Goal: Task Accomplishment & Management: Complete application form

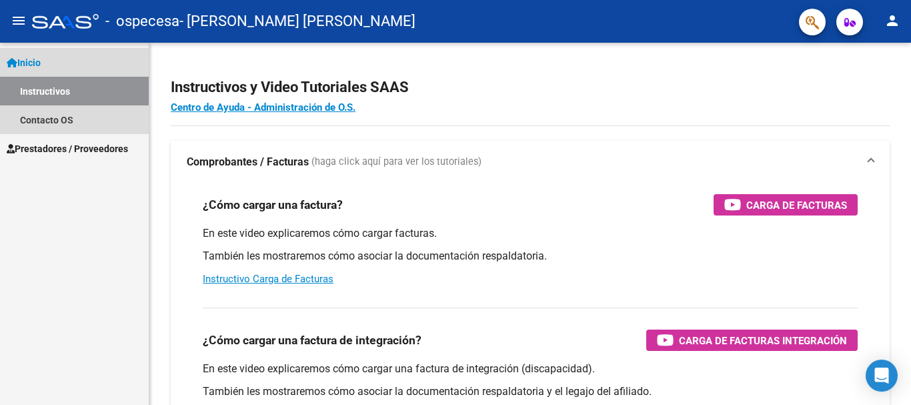
click at [57, 68] on link "Inicio" at bounding box center [74, 62] width 149 height 29
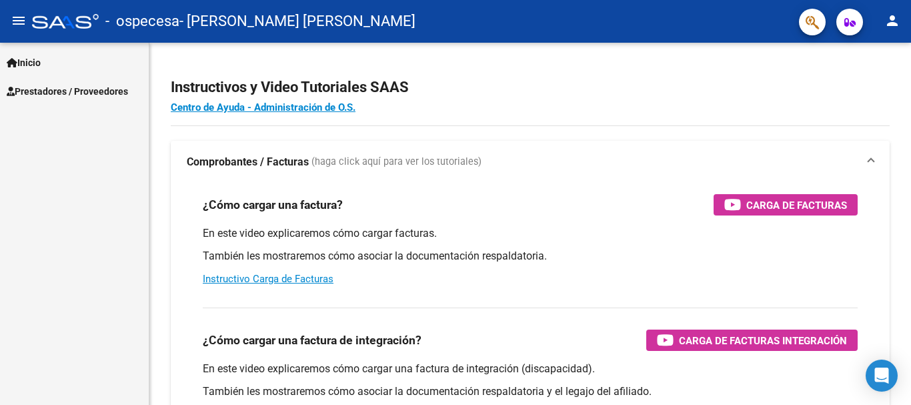
click at [63, 89] on span "Prestadores / Proveedores" at bounding box center [67, 91] width 121 height 15
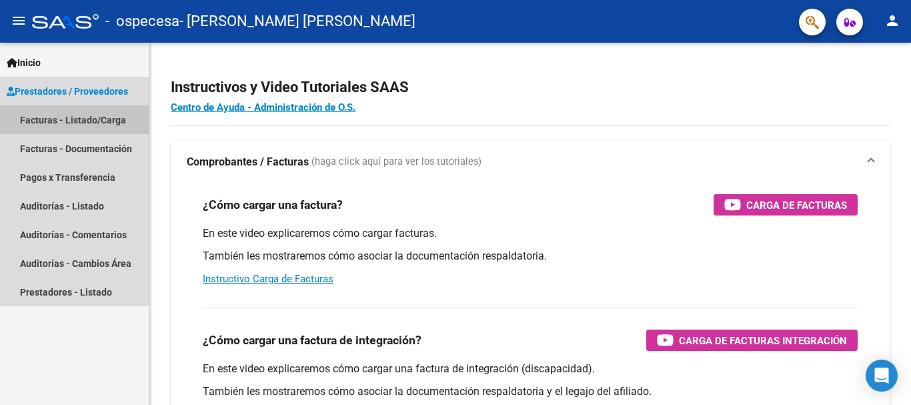
click at [78, 120] on link "Facturas - Listado/Carga" at bounding box center [74, 119] width 149 height 29
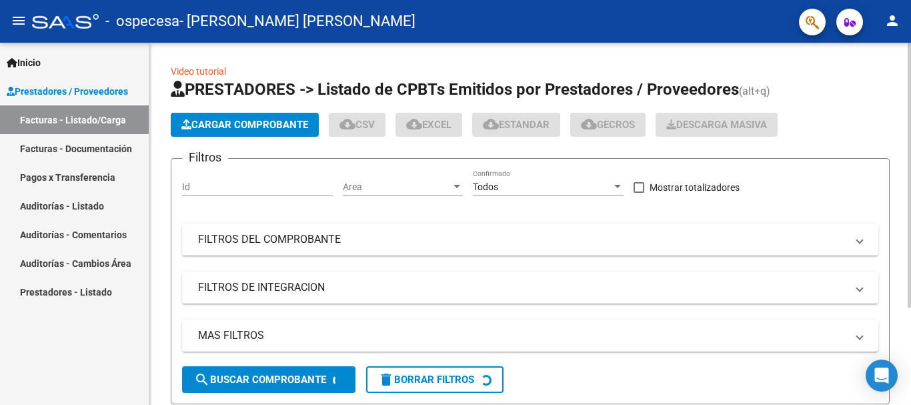
click at [260, 123] on span "Cargar Comprobante" at bounding box center [244, 125] width 127 height 12
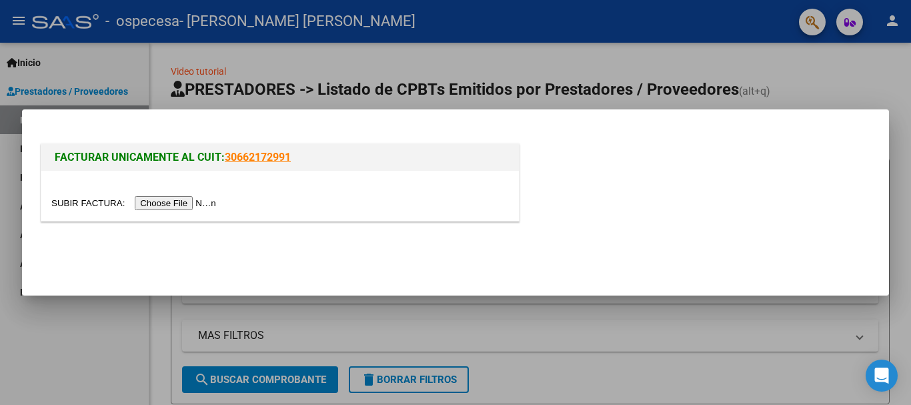
click at [183, 200] on input "file" at bounding box center [135, 203] width 169 height 14
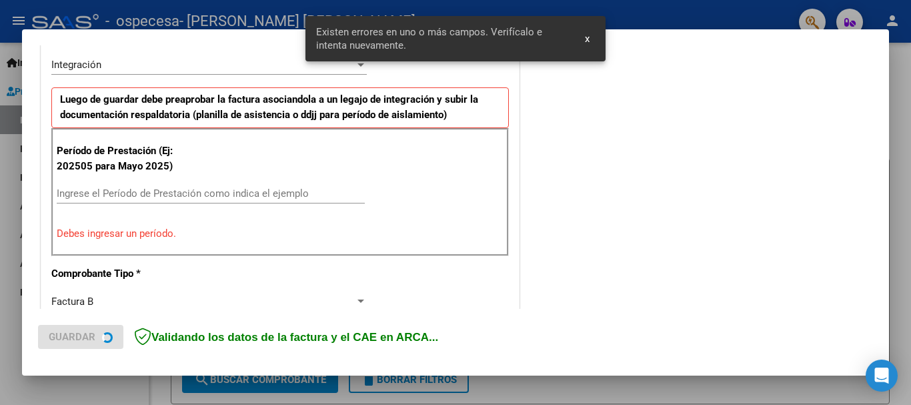
scroll to position [398, 0]
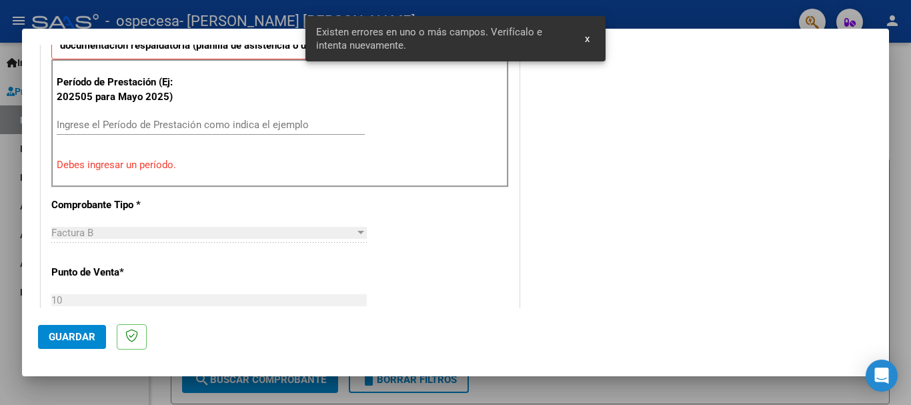
click at [171, 126] on input "Ingrese el Período de Prestación como indica el ejemplo" at bounding box center [211, 125] width 308 height 12
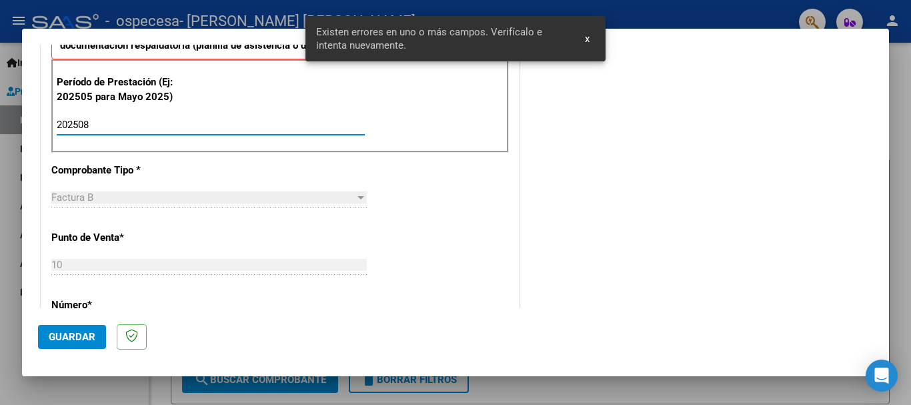
type input "202508"
click at [82, 337] on span "Guardar" at bounding box center [72, 337] width 47 height 12
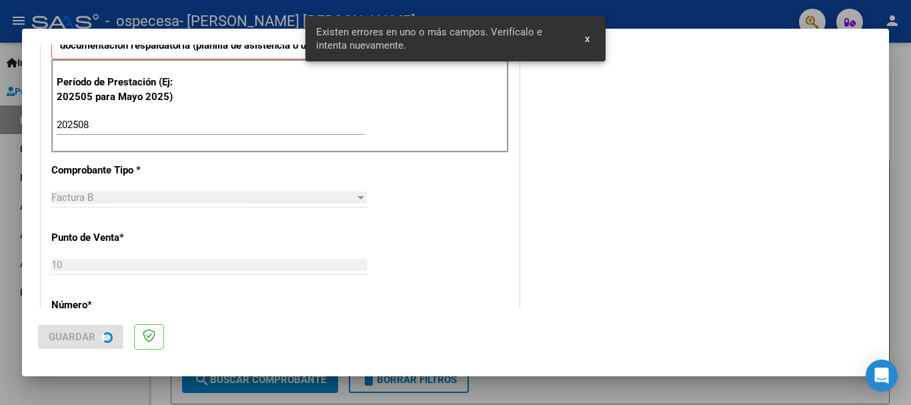
scroll to position [0, 0]
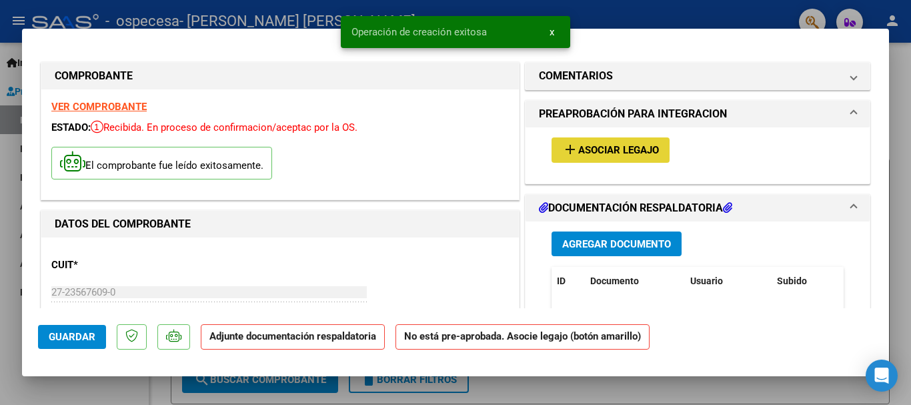
click at [587, 151] on span "Asociar Legajo" at bounding box center [618, 151] width 81 height 12
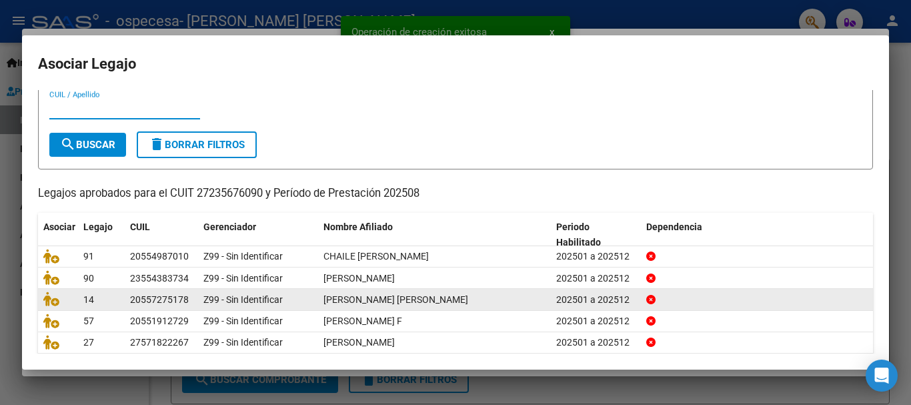
scroll to position [67, 0]
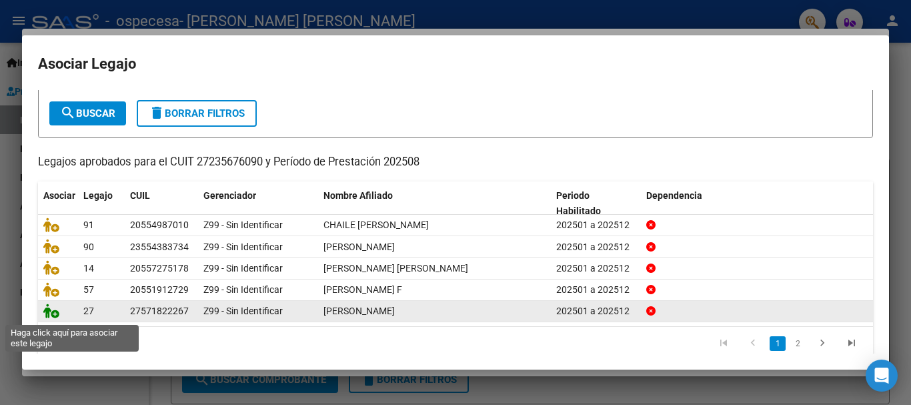
click at [53, 316] on icon at bounding box center [51, 311] width 16 height 15
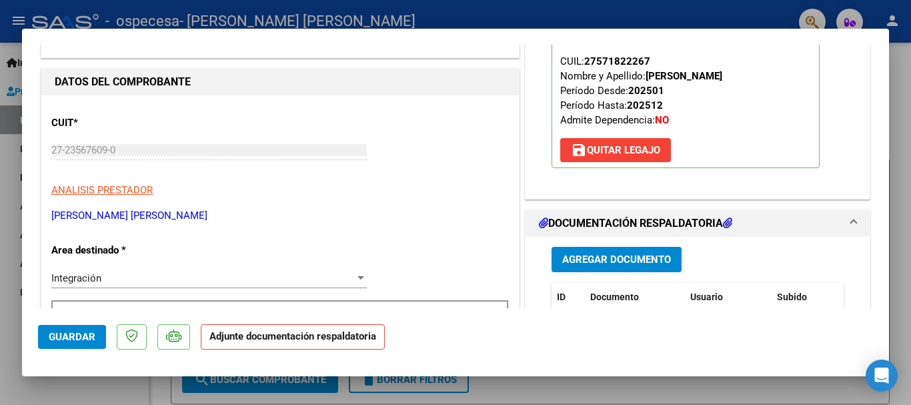
scroll to position [200, 0]
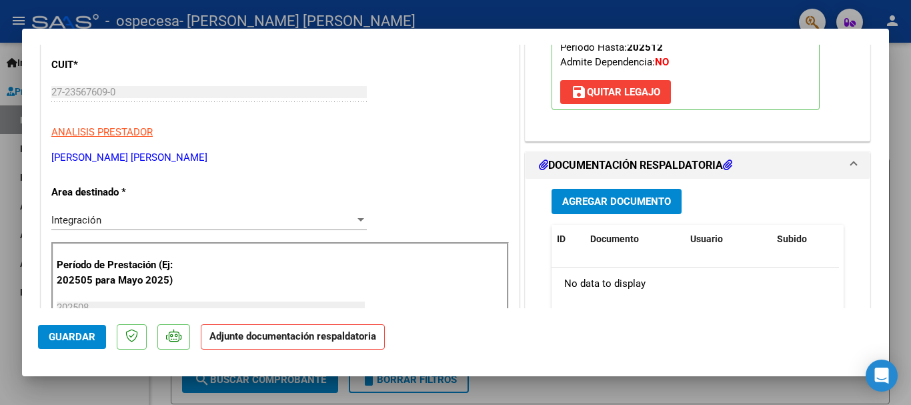
click at [592, 204] on span "Agregar Documento" at bounding box center [616, 202] width 109 height 12
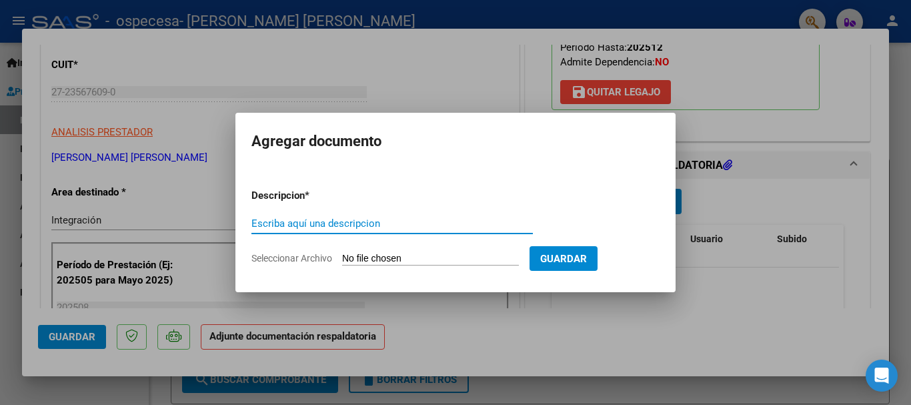
click at [466, 258] on input "Seleccionar Archivo" at bounding box center [430, 259] width 177 height 13
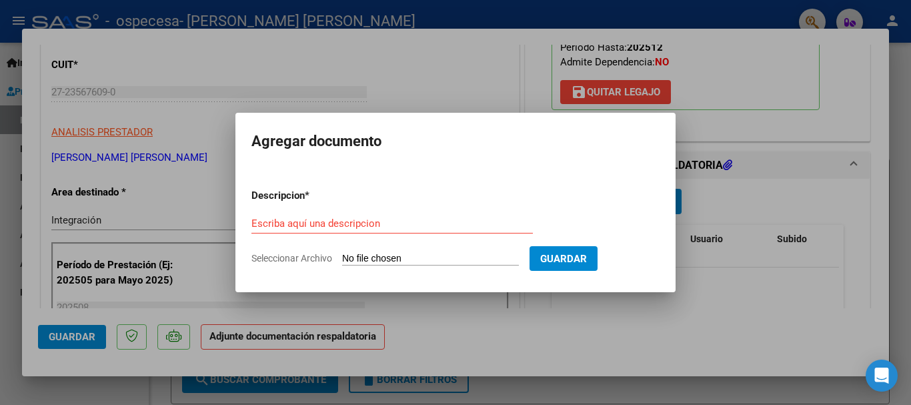
type input "C:\fakepath\ASIST [PERSON_NAME] [PERSON_NAME].pdf"
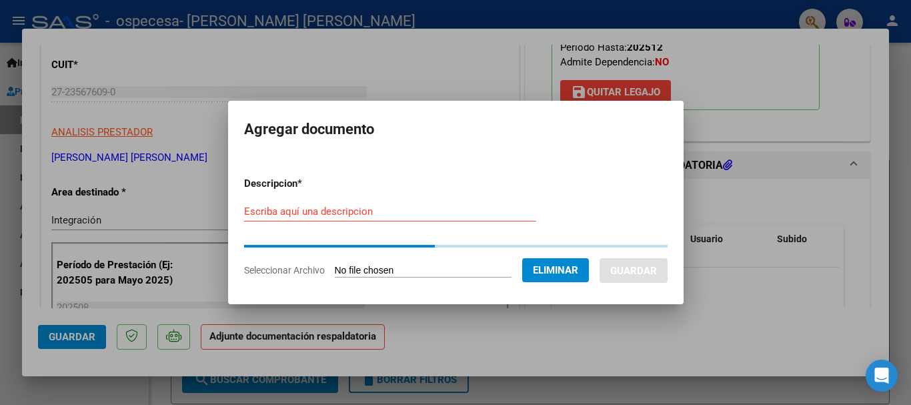
click at [426, 208] on input "Escriba aquí una descripcion" at bounding box center [390, 212] width 292 height 12
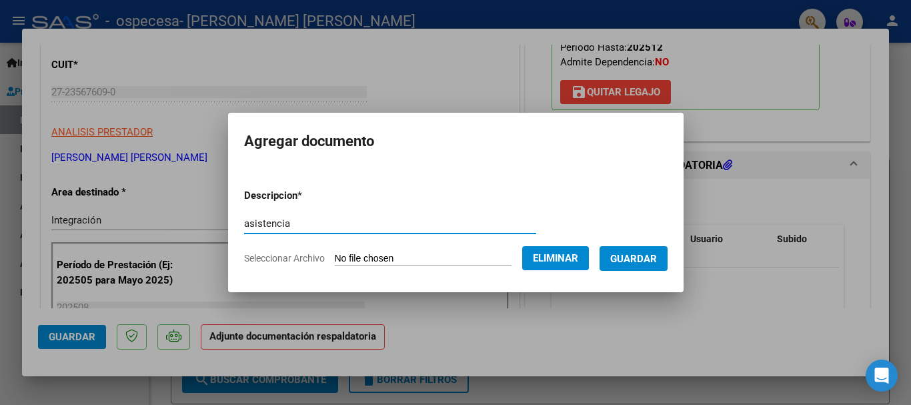
type input "asistencia"
click at [655, 258] on span "Guardar" at bounding box center [633, 259] width 47 height 12
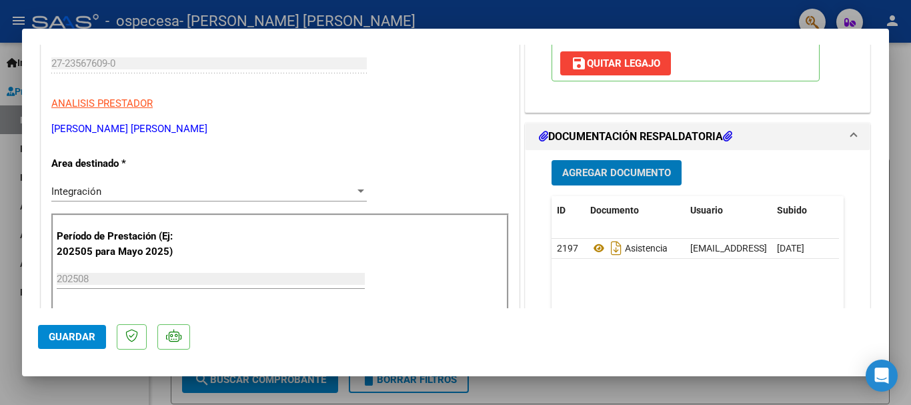
scroll to position [334, 0]
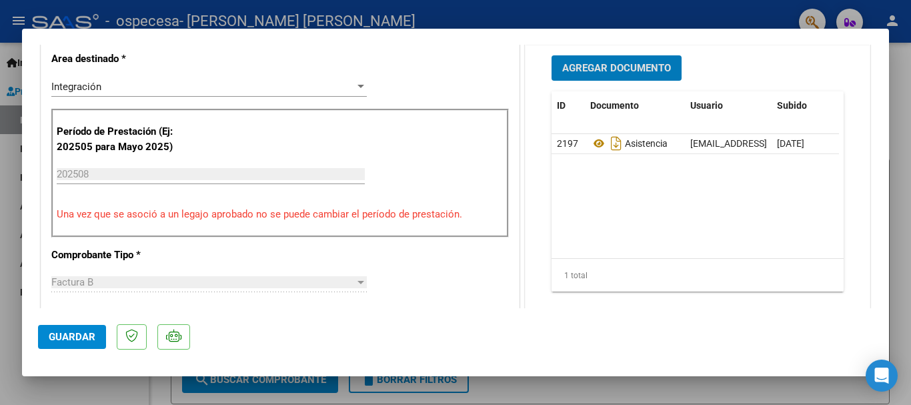
click at [83, 340] on span "Guardar" at bounding box center [72, 337] width 47 height 12
click at [80, 331] on span "Guardar" at bounding box center [72, 337] width 47 height 12
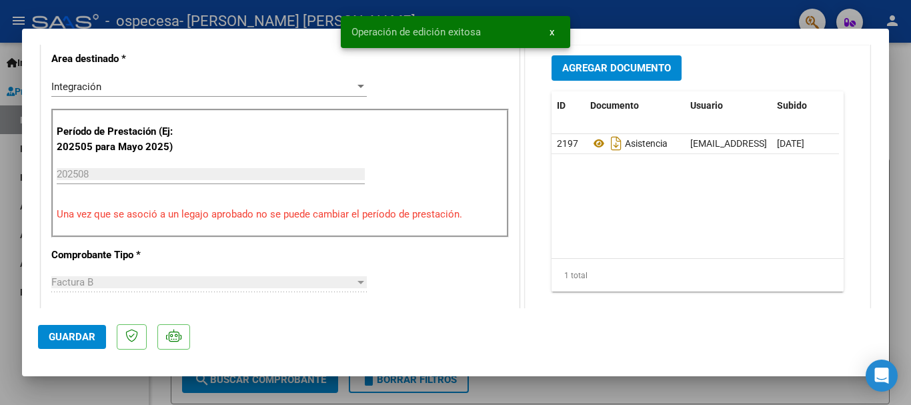
click at [96, 386] on div at bounding box center [455, 202] width 911 height 405
type input "$ 0,00"
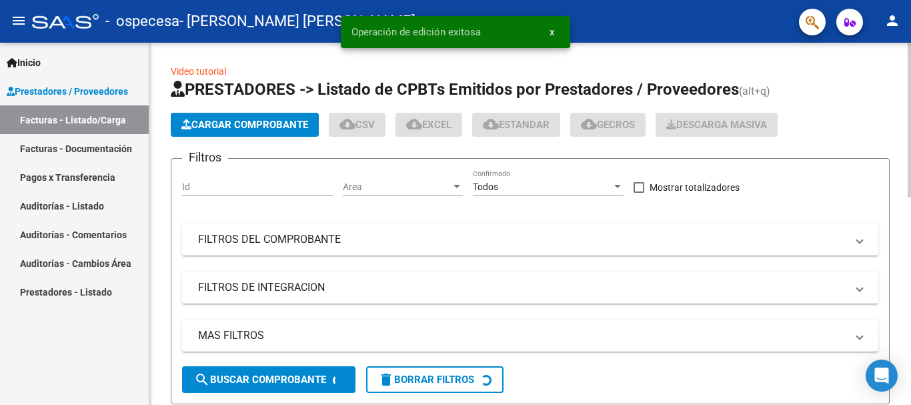
click at [255, 123] on span "Cargar Comprobante" at bounding box center [244, 125] width 127 height 12
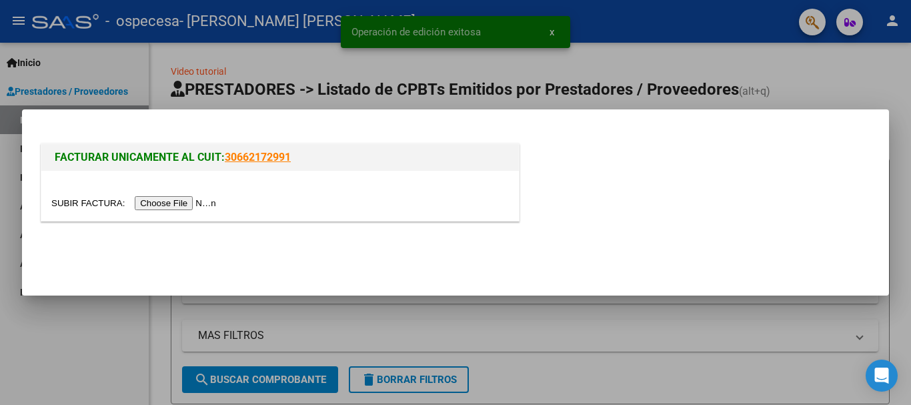
click at [193, 204] on input "file" at bounding box center [135, 203] width 169 height 14
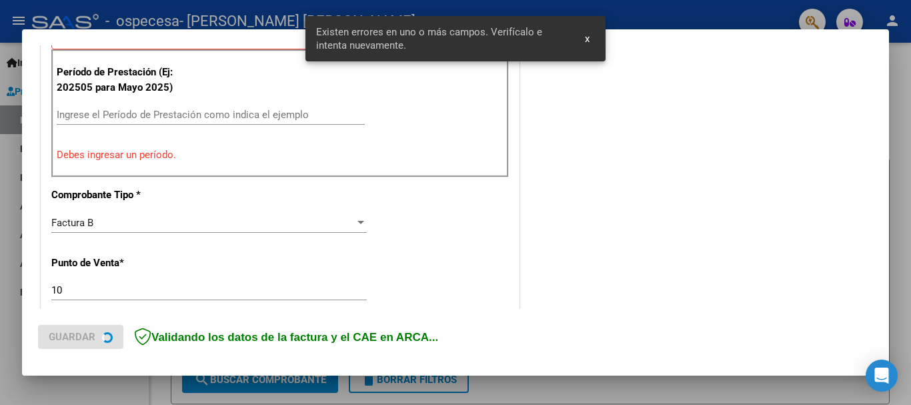
scroll to position [425, 0]
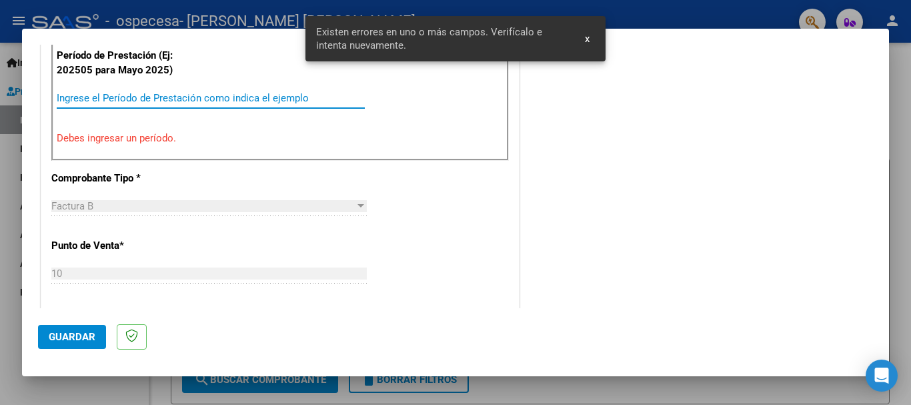
click at [207, 96] on input "Ingrese el Período de Prestación como indica el ejemplo" at bounding box center [211, 98] width 308 height 12
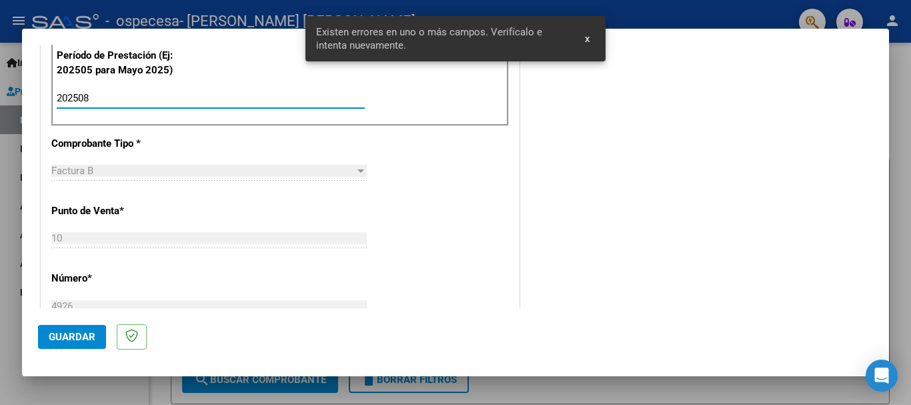
type input "202508"
click at [67, 332] on span "Guardar" at bounding box center [72, 337] width 47 height 12
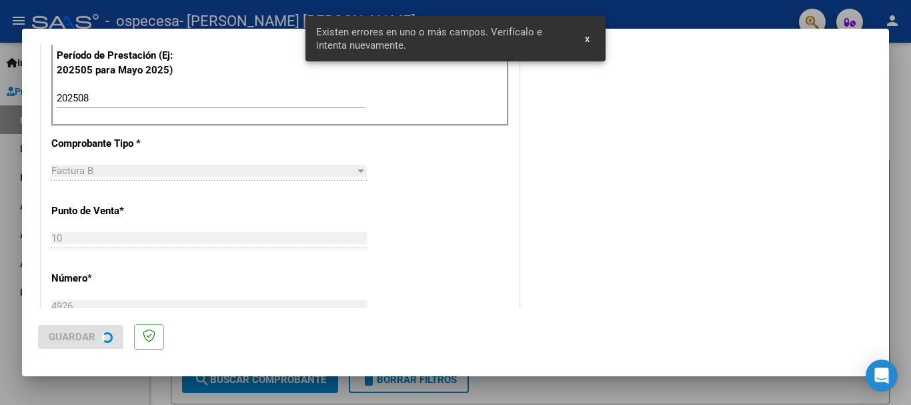
scroll to position [0, 0]
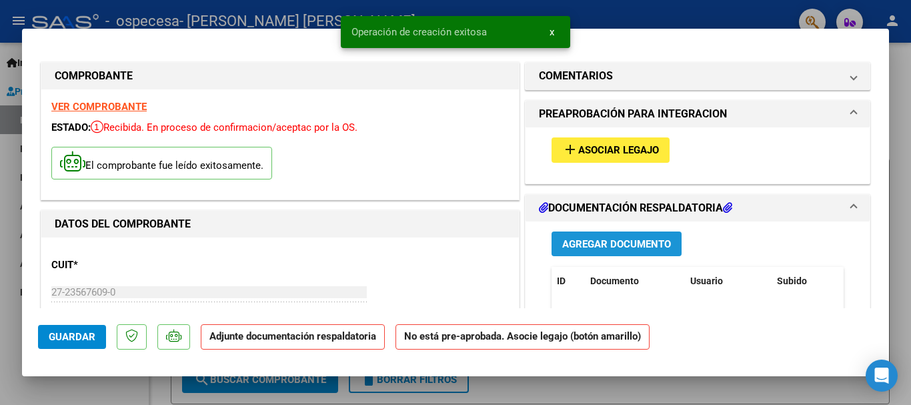
click at [594, 238] on span "Agregar Documento" at bounding box center [616, 244] width 109 height 12
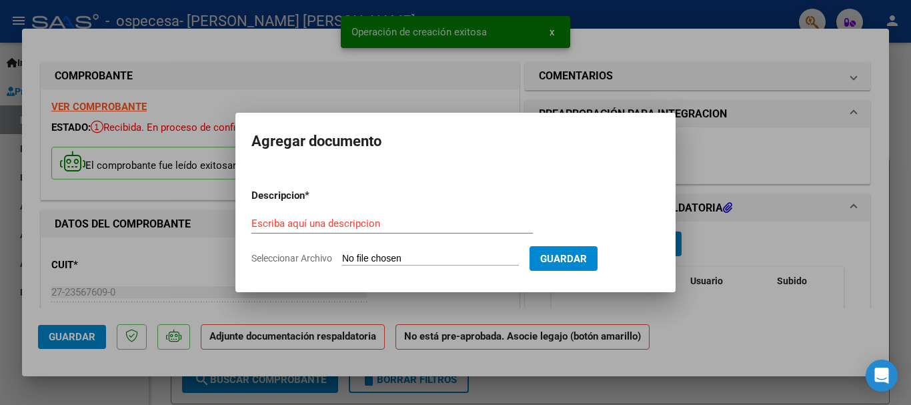
click at [414, 248] on form "Descripcion * Escriba aquí una descripcion Seleccionar Archivo Guardar" at bounding box center [456, 226] width 408 height 97
click at [412, 253] on input "Seleccionar Archivo" at bounding box center [430, 259] width 177 height 13
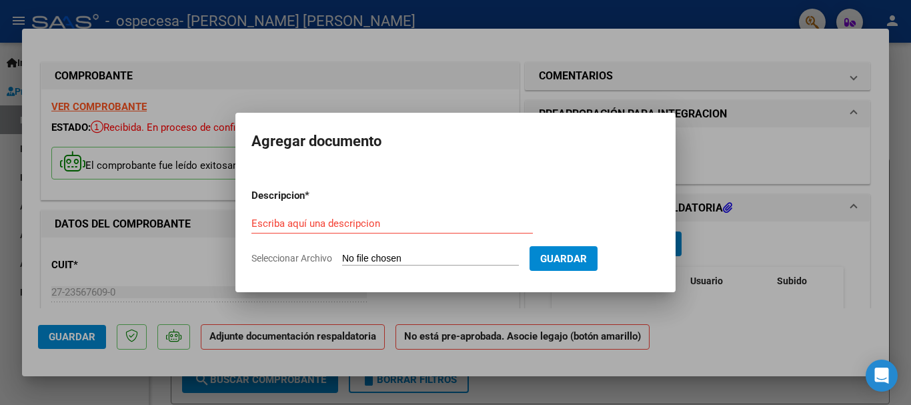
type input "C:\fakepath\ASIST [PERSON_NAME] [PERSON_NAME].pdf"
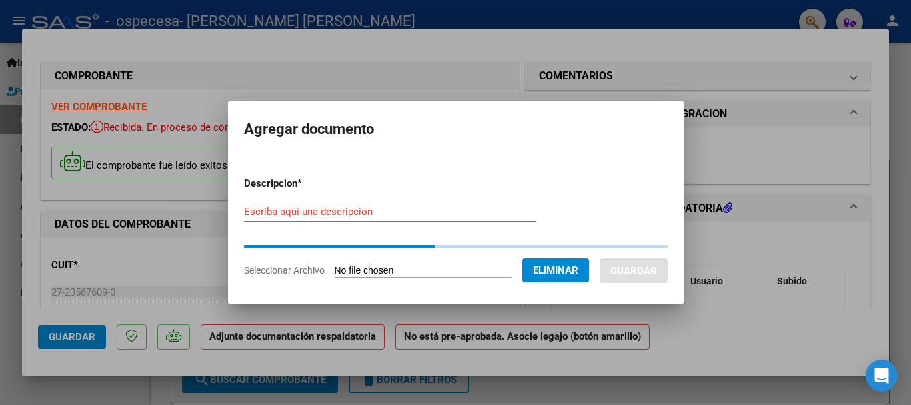
click at [434, 210] on input "Escriba aquí una descripcion" at bounding box center [390, 212] width 292 height 12
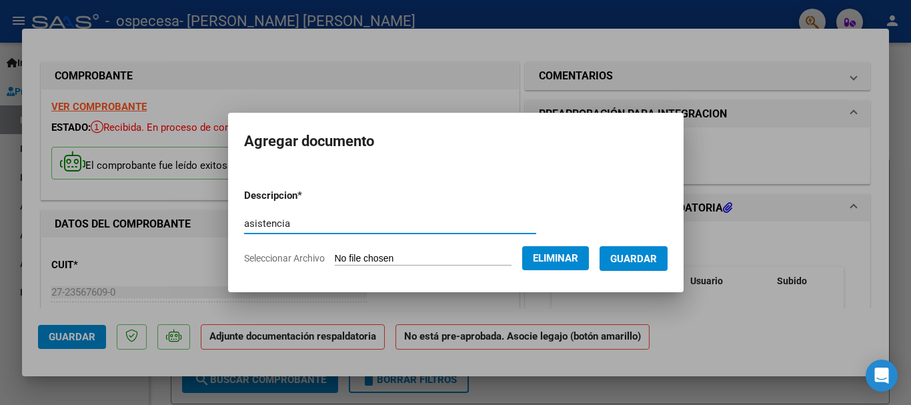
type input "asistencia"
click at [668, 260] on button "Guardar" at bounding box center [634, 258] width 68 height 25
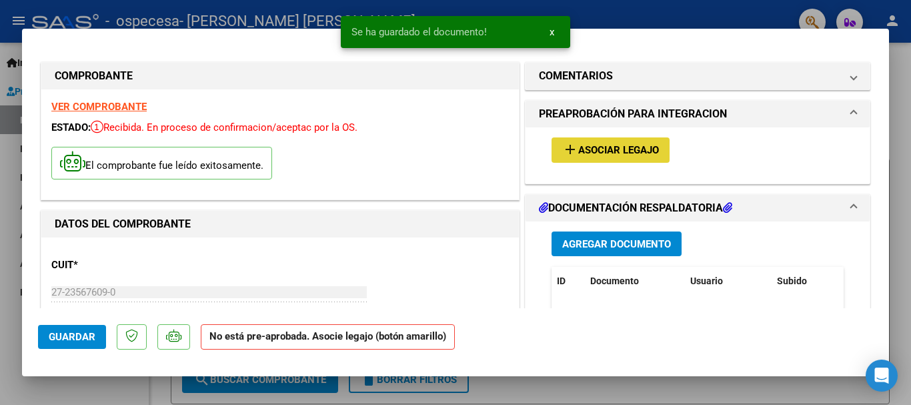
click at [580, 149] on span "Asociar Legajo" at bounding box center [618, 151] width 81 height 12
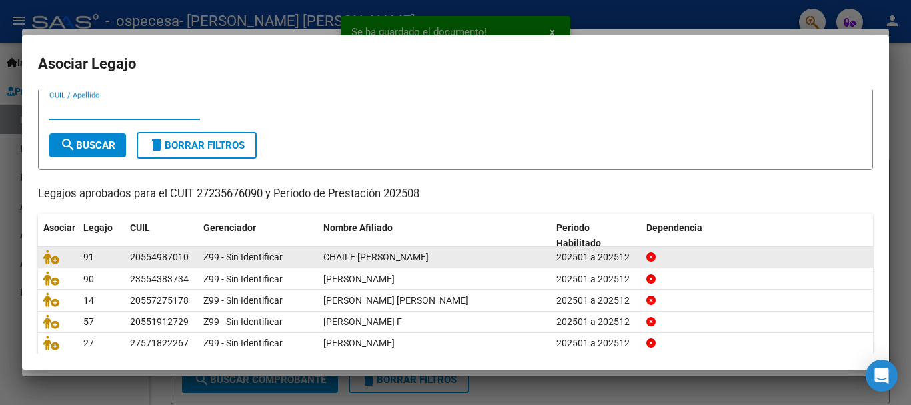
scroll to position [67, 0]
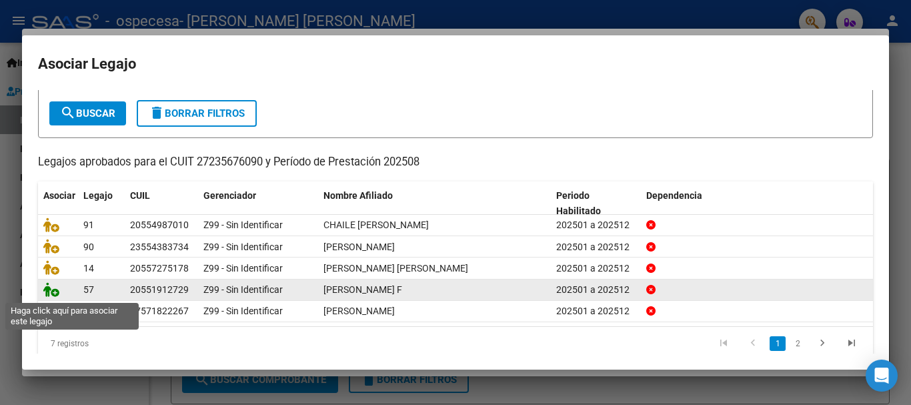
click at [57, 290] on icon at bounding box center [51, 289] width 16 height 15
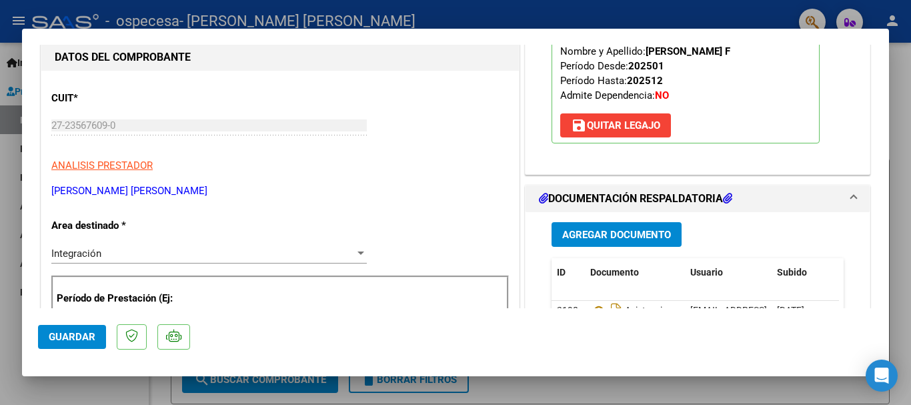
scroll to position [200, 0]
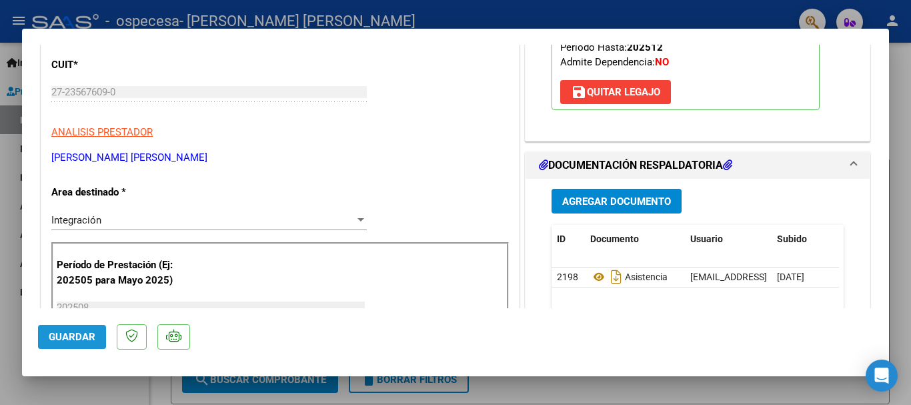
click at [70, 329] on button "Guardar" at bounding box center [72, 337] width 68 height 24
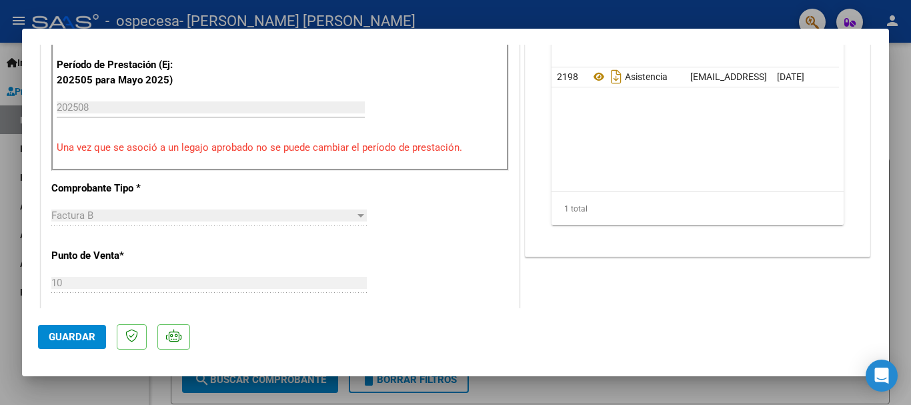
scroll to position [467, 0]
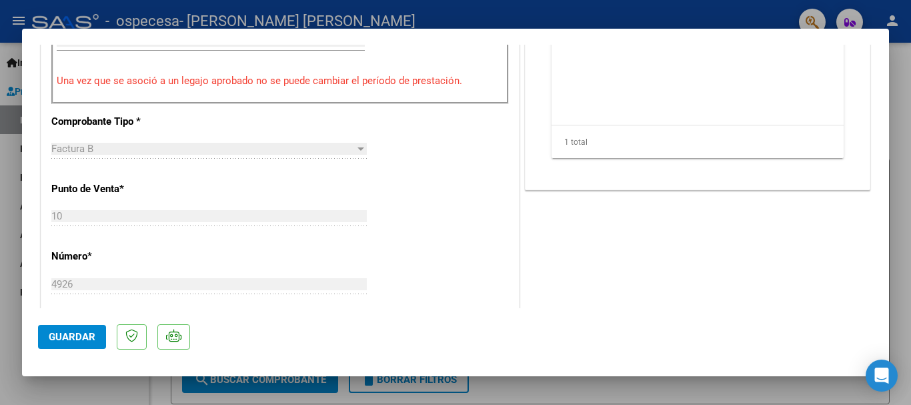
click at [93, 331] on span "Guardar" at bounding box center [72, 337] width 47 height 12
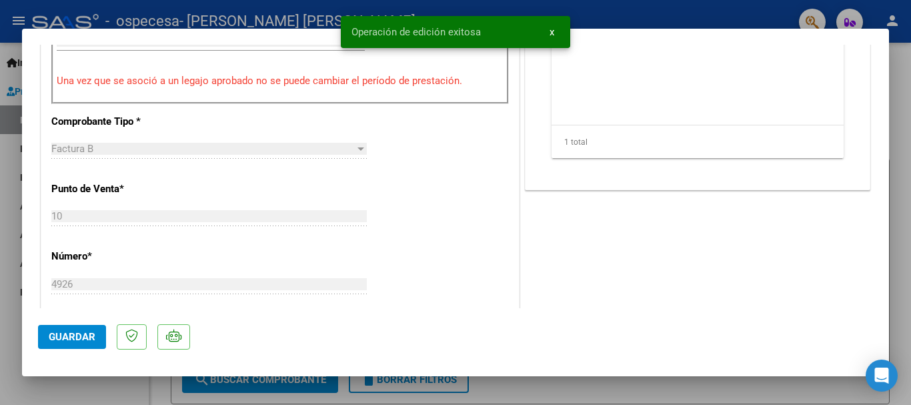
click at [100, 384] on div at bounding box center [455, 202] width 911 height 405
type input "$ 0,00"
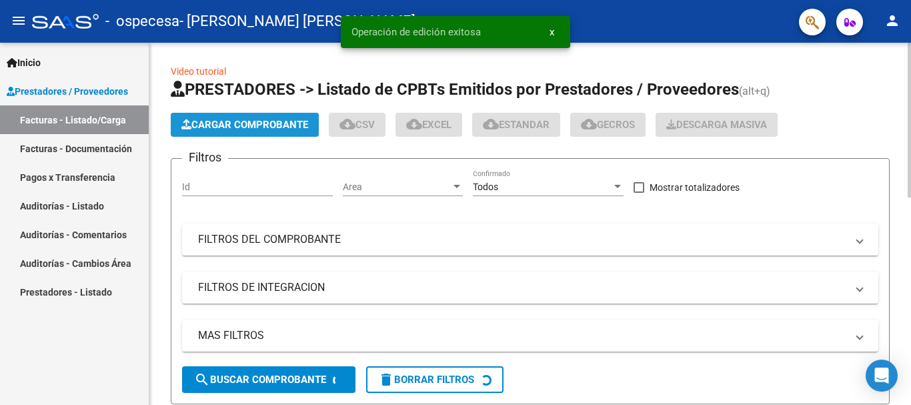
click at [244, 126] on span "Cargar Comprobante" at bounding box center [244, 125] width 127 height 12
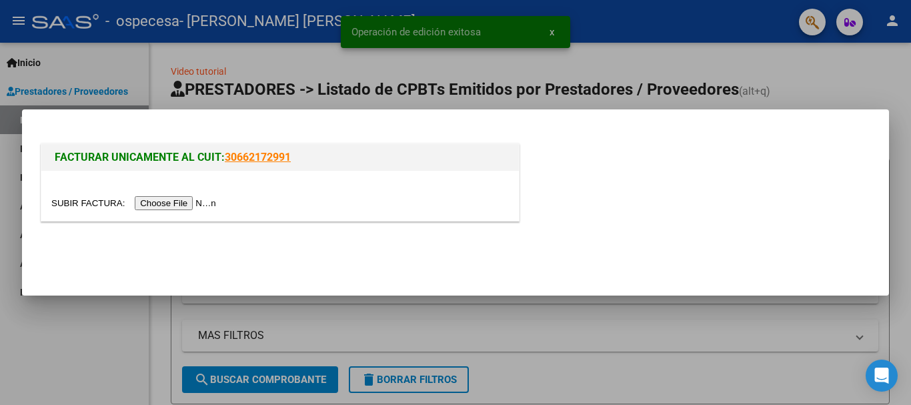
click at [202, 201] on input "file" at bounding box center [135, 203] width 169 height 14
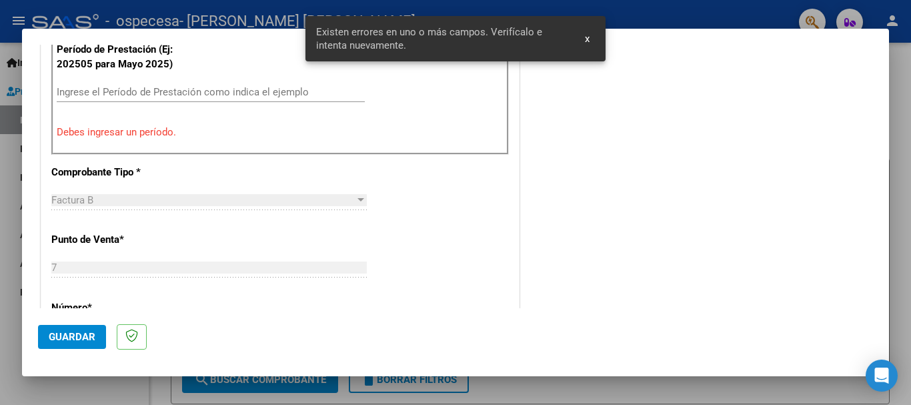
scroll to position [442, 0]
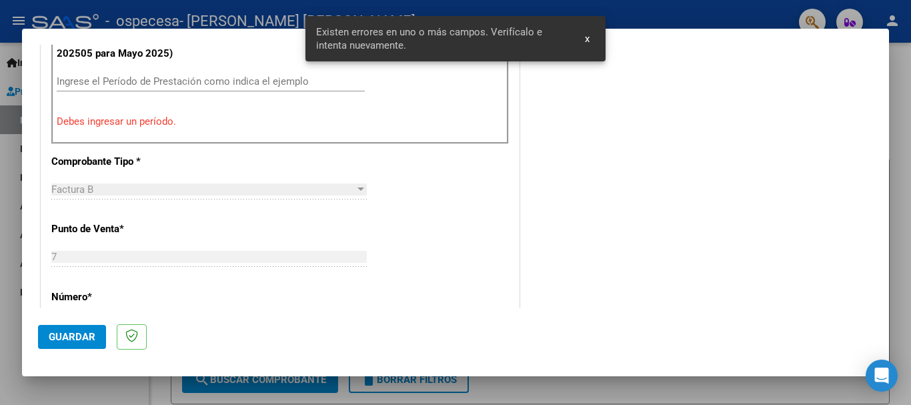
click at [156, 84] on input "Ingrese el Período de Prestación como indica el ejemplo" at bounding box center [211, 81] width 308 height 12
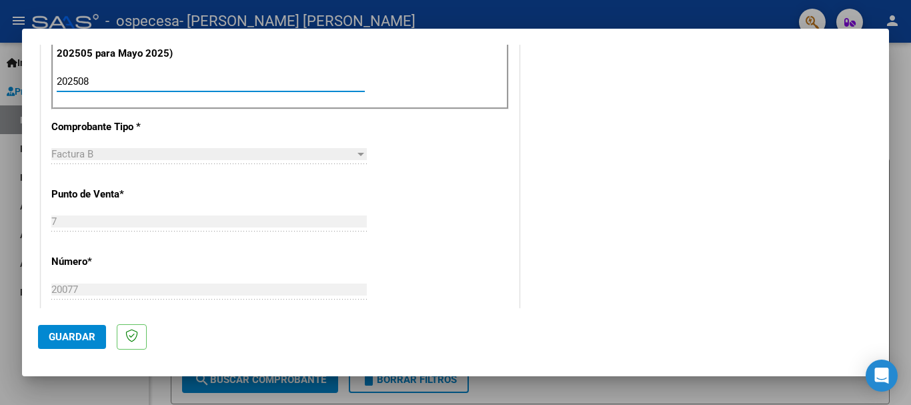
type input "202508"
click at [69, 341] on span "Guardar" at bounding box center [72, 337] width 47 height 12
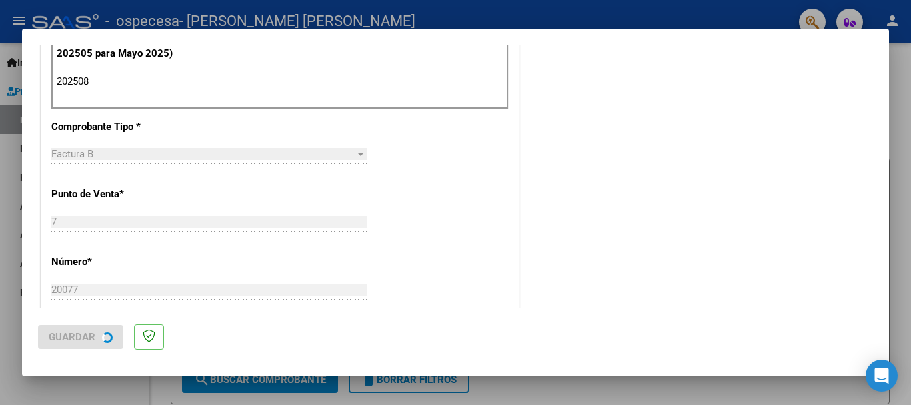
scroll to position [0, 0]
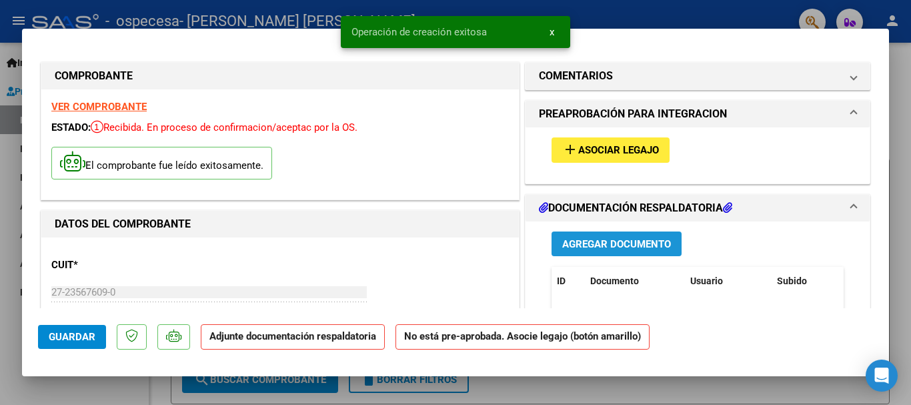
click at [604, 241] on span "Agregar Documento" at bounding box center [616, 244] width 109 height 12
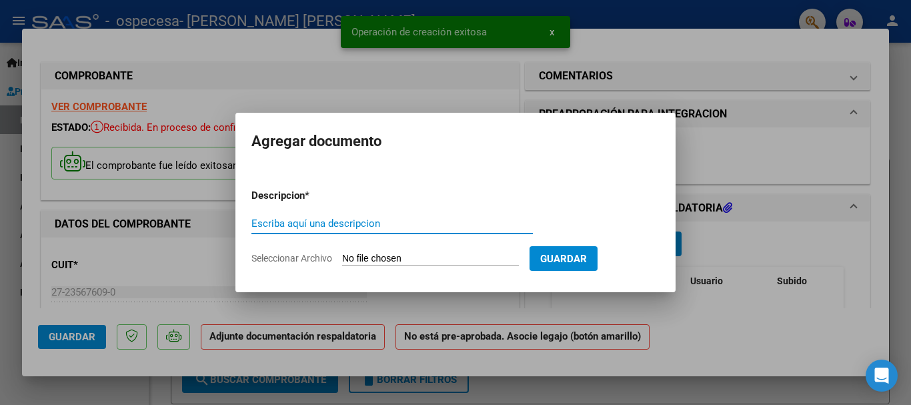
click at [424, 263] on input "Seleccionar Archivo" at bounding box center [430, 259] width 177 height 13
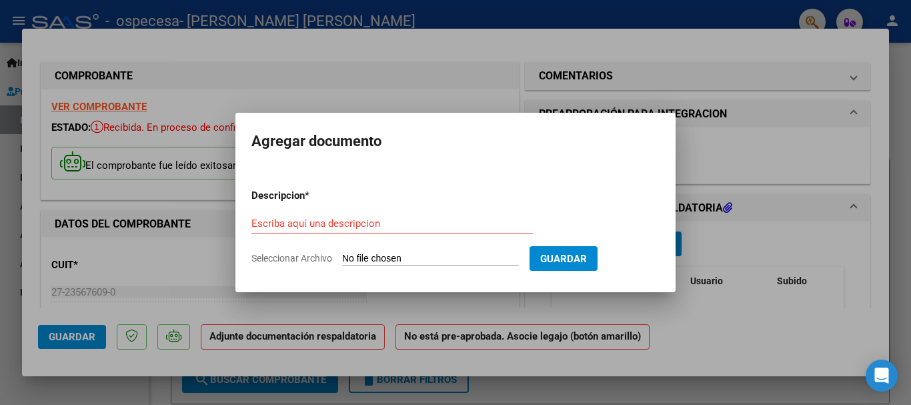
type input "C:\fakepath\[PERSON_NAME] [PERSON_NAME].pdf"
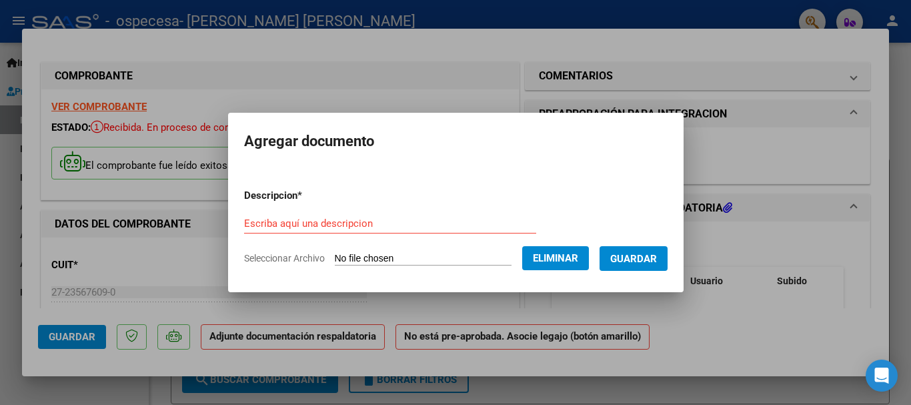
click at [459, 218] on input "Escriba aquí una descripcion" at bounding box center [390, 224] width 292 height 12
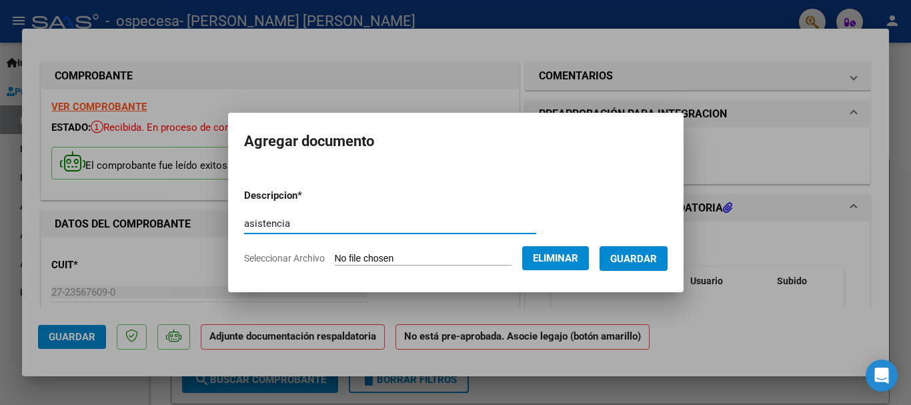
type input "asistencia"
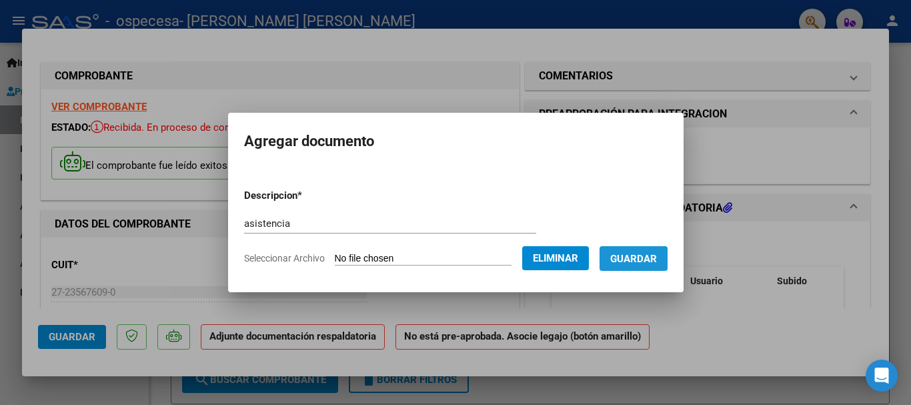
click at [622, 260] on button "Guardar" at bounding box center [634, 258] width 68 height 25
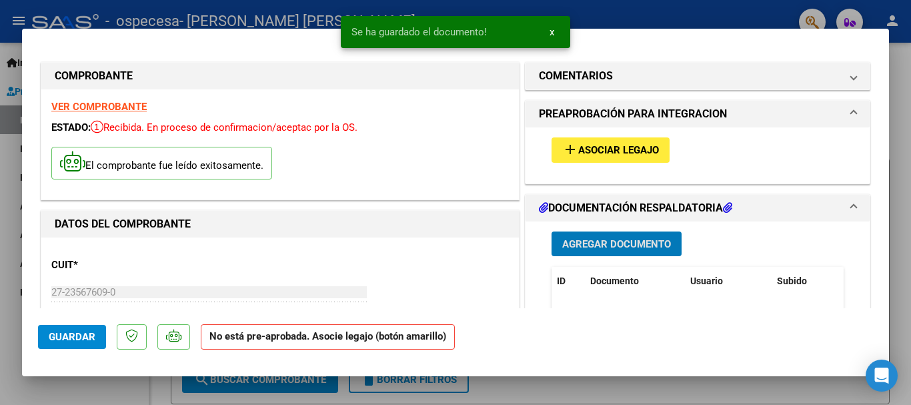
click at [588, 145] on span "Asociar Legajo" at bounding box center [618, 151] width 81 height 12
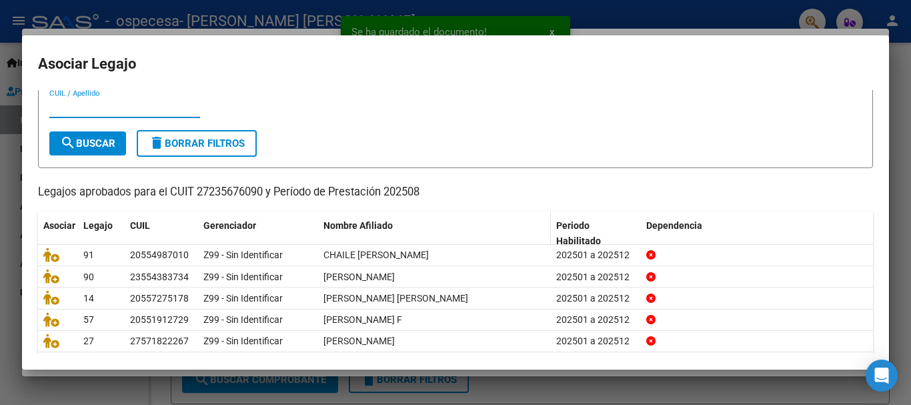
scroll to position [67, 0]
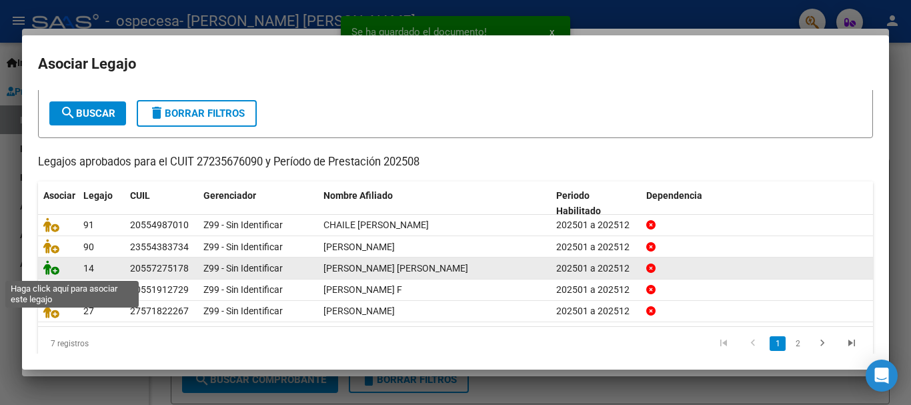
click at [51, 268] on icon at bounding box center [51, 267] width 16 height 15
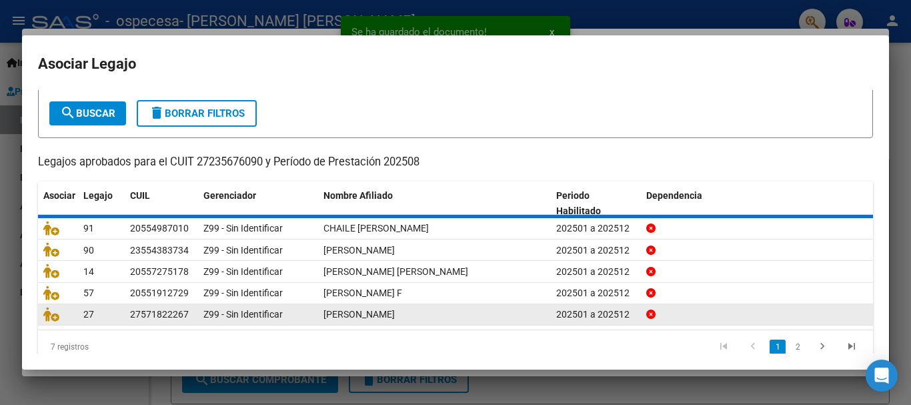
scroll to position [0, 0]
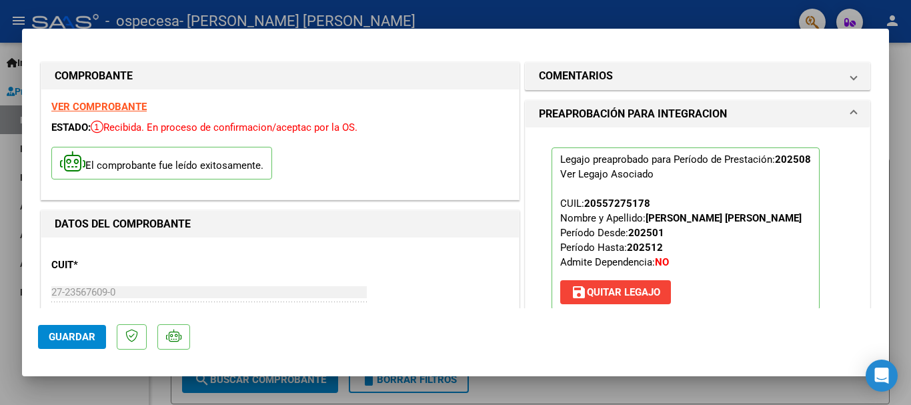
click at [83, 340] on span "Guardar" at bounding box center [72, 337] width 47 height 12
click at [65, 335] on span "Guardar" at bounding box center [72, 337] width 47 height 12
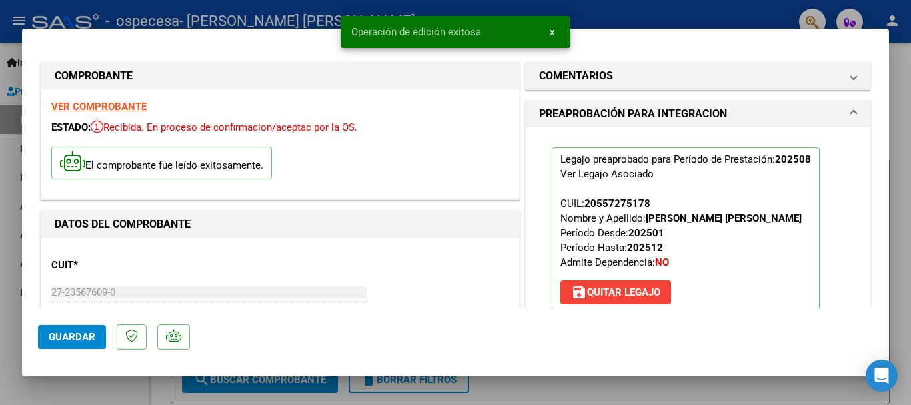
click at [90, 387] on div at bounding box center [455, 202] width 911 height 405
type input "$ 0,00"
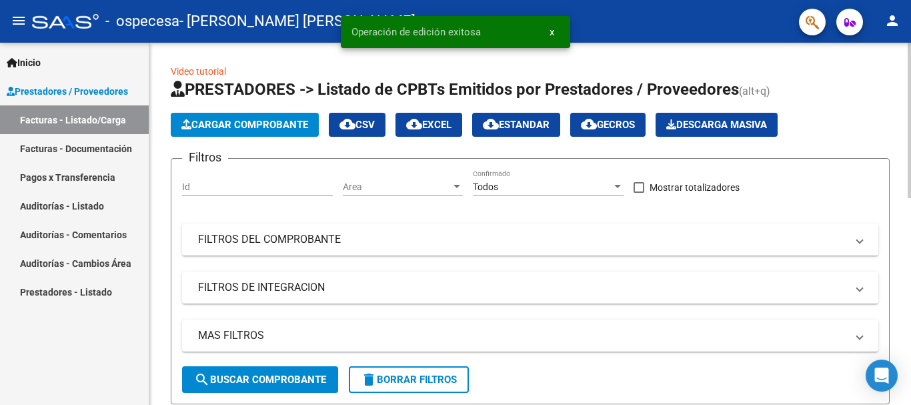
click at [214, 129] on span "Cargar Comprobante" at bounding box center [244, 125] width 127 height 12
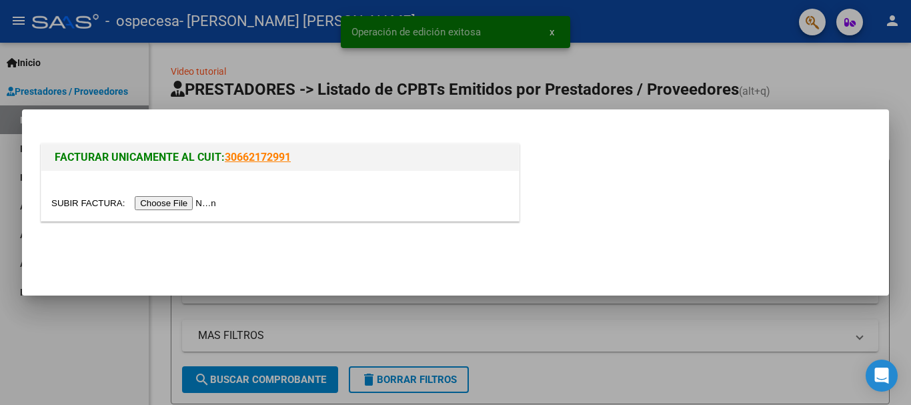
click at [187, 203] on input "file" at bounding box center [135, 203] width 169 height 14
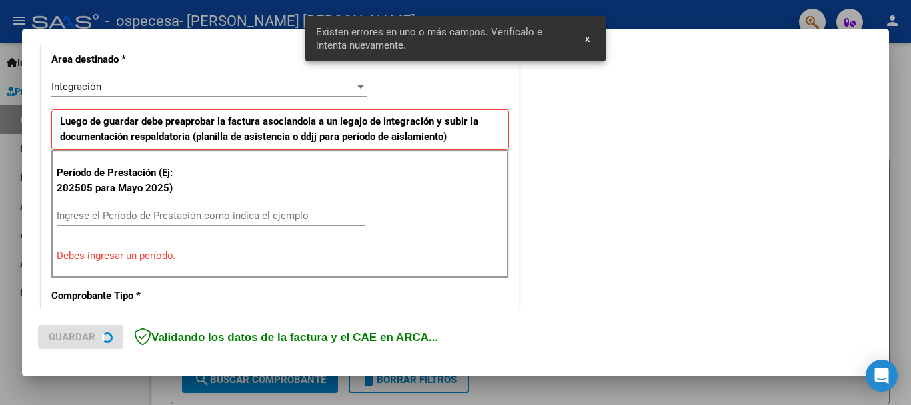
scroll to position [356, 0]
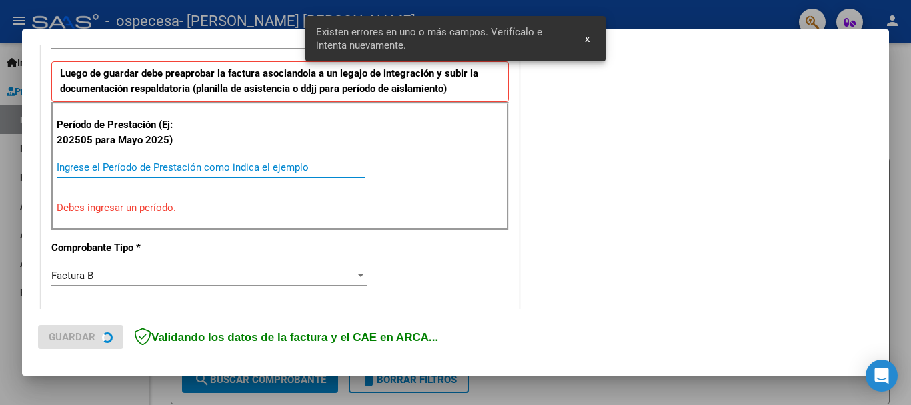
click at [212, 167] on input "Ingrese el Período de Prestación como indica el ejemplo" at bounding box center [211, 167] width 308 height 12
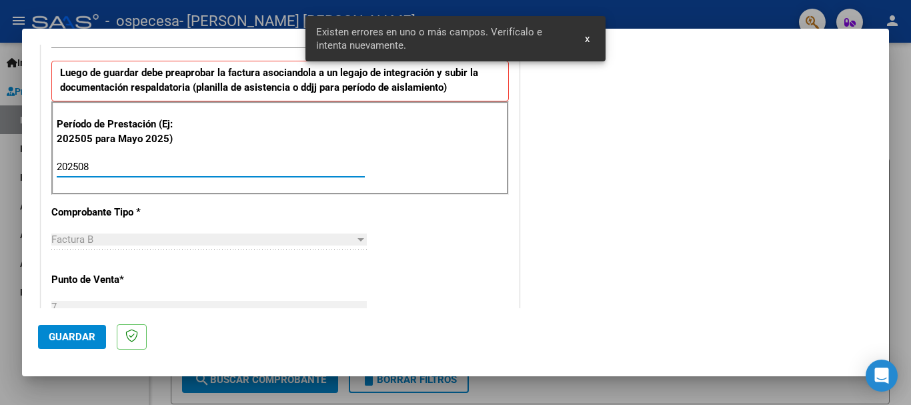
type input "202508"
click at [84, 334] on span "Guardar" at bounding box center [72, 337] width 47 height 12
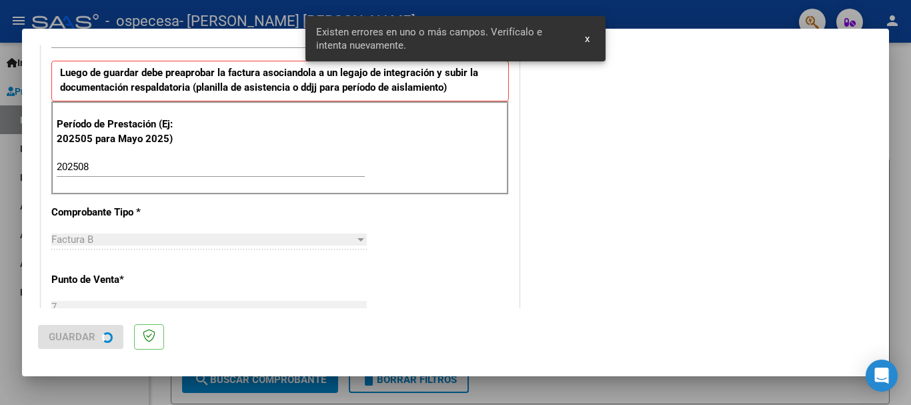
scroll to position [0, 0]
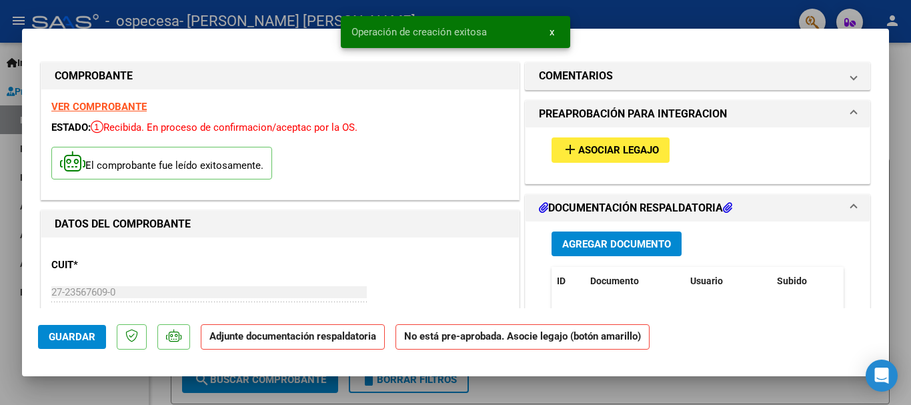
click at [582, 149] on span "Asociar Legajo" at bounding box center [618, 151] width 81 height 12
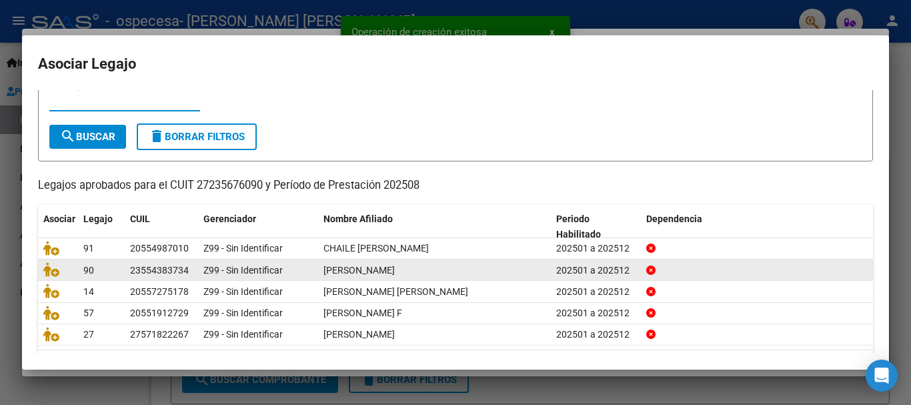
scroll to position [67, 0]
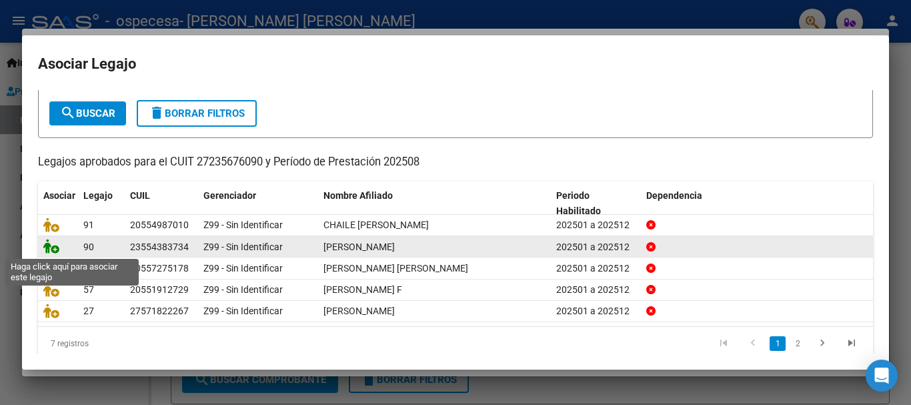
click at [57, 250] on icon at bounding box center [51, 246] width 16 height 15
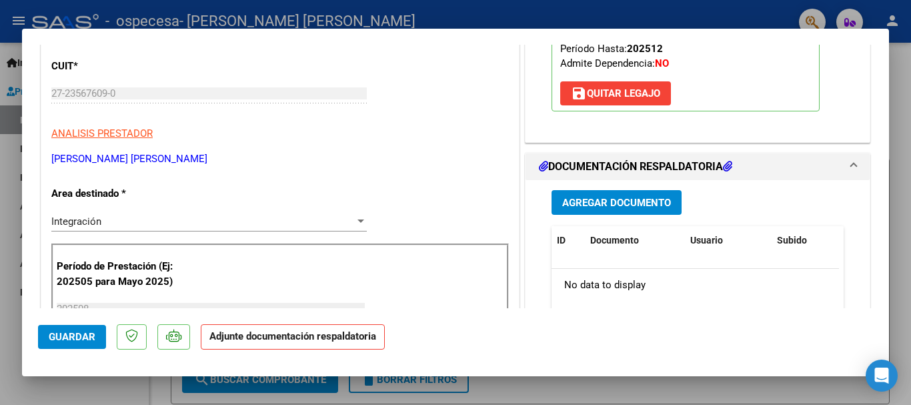
scroll to position [200, 0]
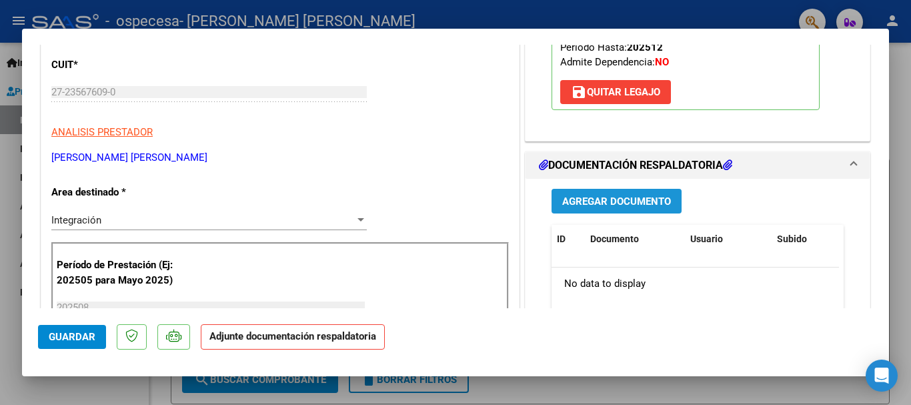
click at [594, 209] on button "Agregar Documento" at bounding box center [617, 201] width 130 height 25
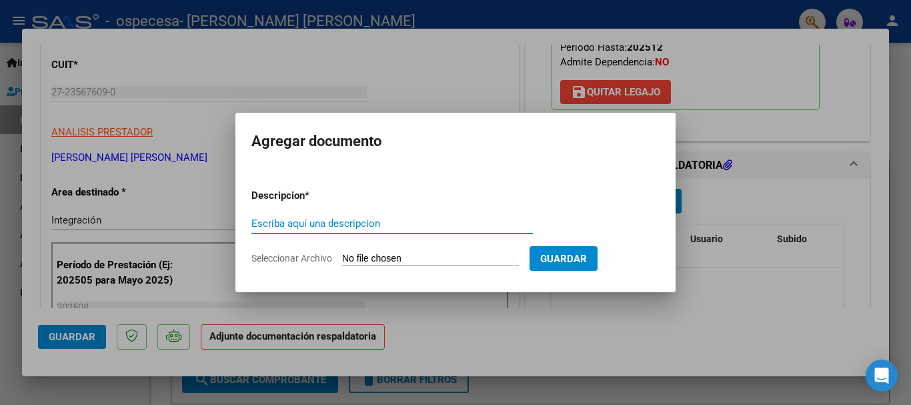
click at [470, 261] on input "Seleccionar Archivo" at bounding box center [430, 259] width 177 height 13
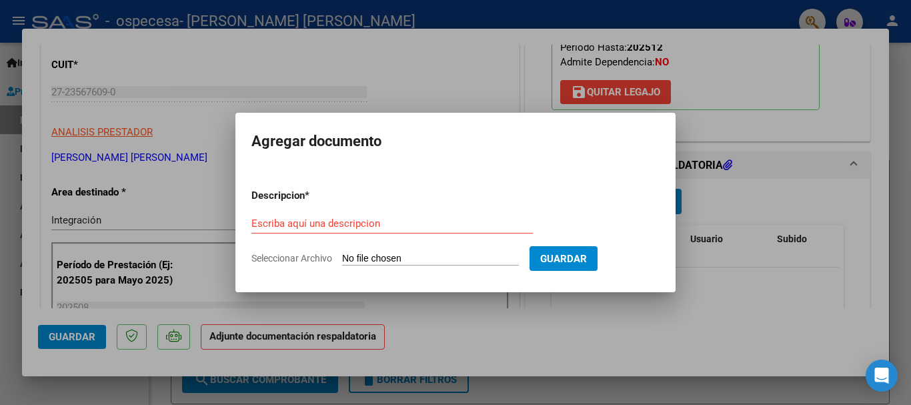
type input "C:\fakepath\[PERSON_NAME] [PERSON_NAME].pdf"
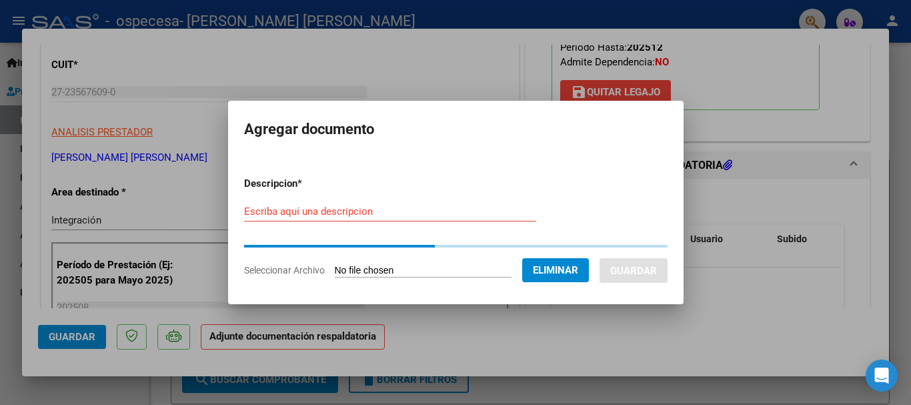
click at [378, 215] on input "Escriba aquí una descripcion" at bounding box center [390, 212] width 292 height 12
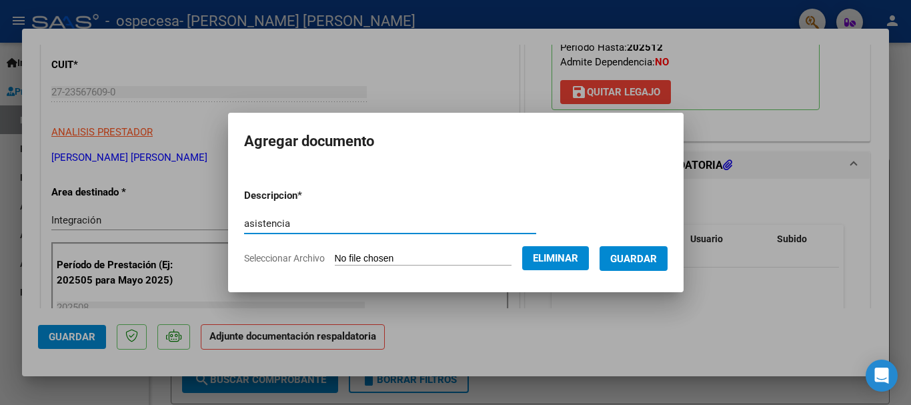
type input "asistencia"
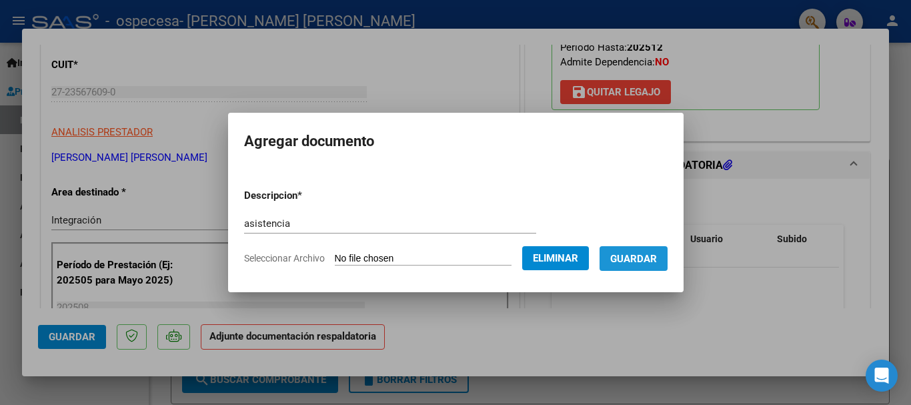
click at [658, 251] on button "Guardar" at bounding box center [634, 258] width 68 height 25
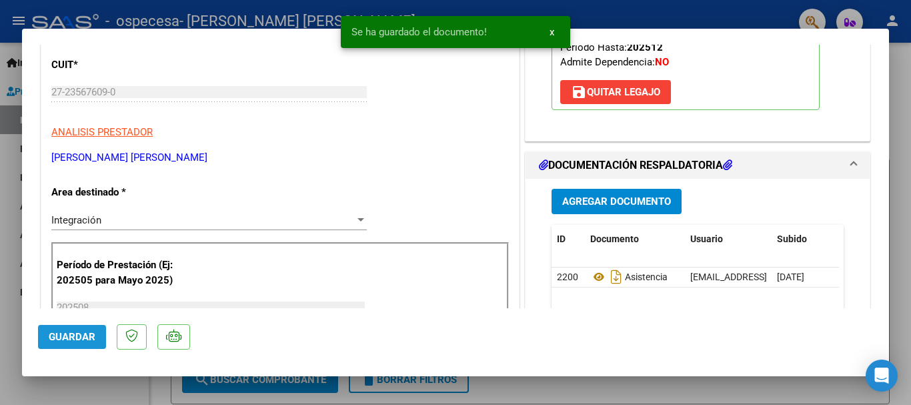
drag, startPoint x: 77, startPoint y: 336, endPoint x: 106, endPoint y: 358, distance: 36.2
click at [78, 336] on span "Guardar" at bounding box center [72, 337] width 47 height 12
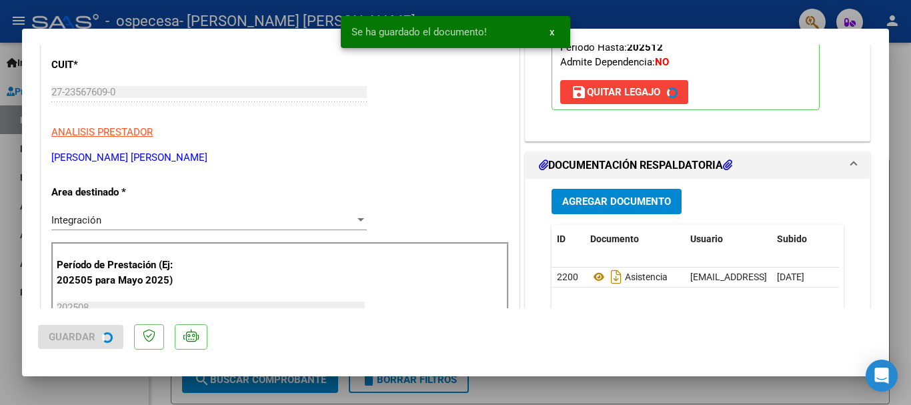
drag, startPoint x: 119, startPoint y: 390, endPoint x: 141, endPoint y: 364, distance: 34.1
click at [121, 390] on div at bounding box center [455, 202] width 911 height 405
type input "$ 0,00"
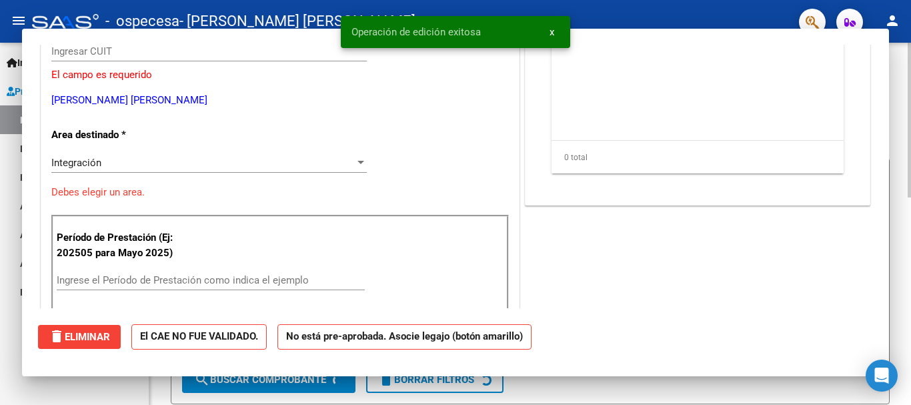
scroll to position [0, 0]
